Goal: Find specific page/section: Find specific page/section

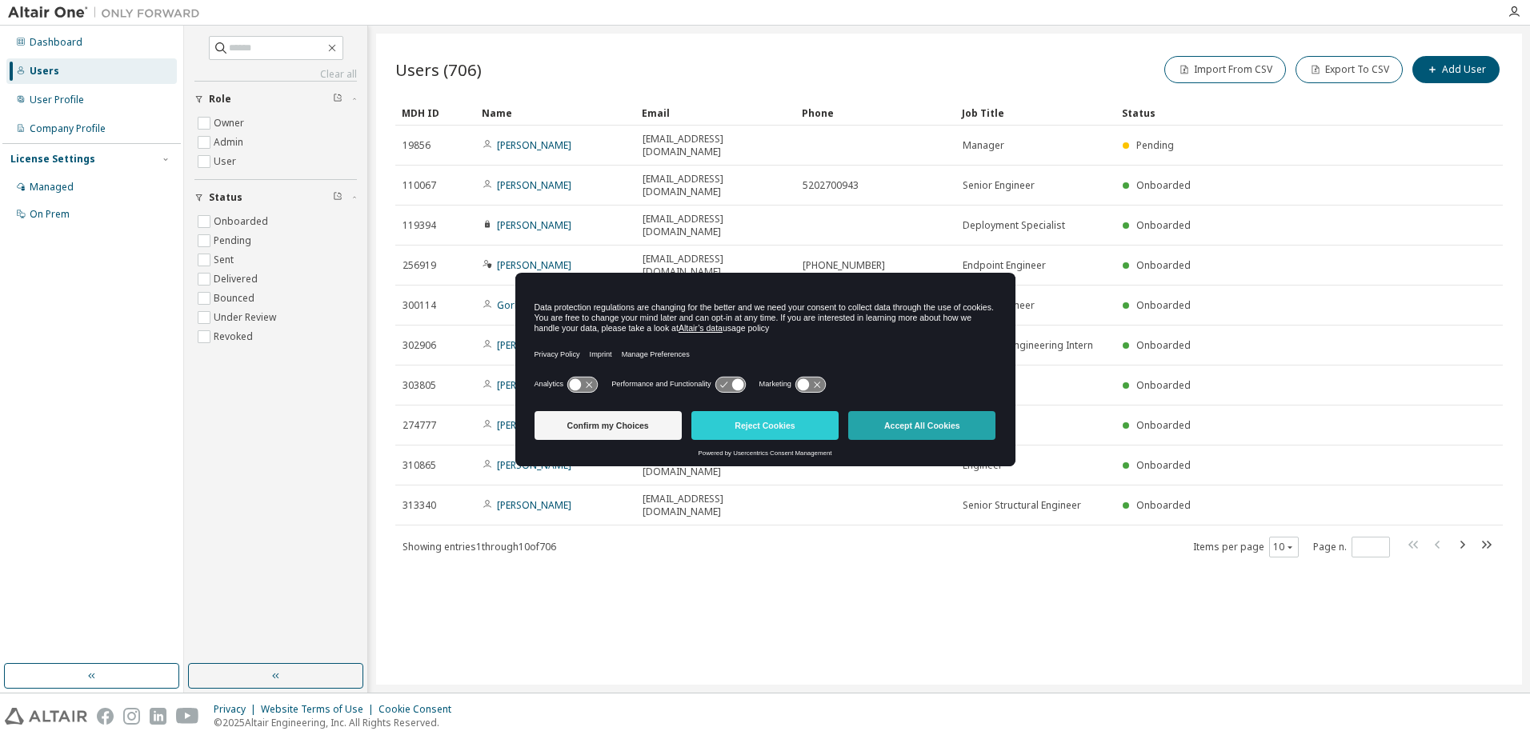
click at [943, 426] on button "Accept All Cookies" at bounding box center [921, 425] width 147 height 29
